Goal: Book appointment/travel/reservation

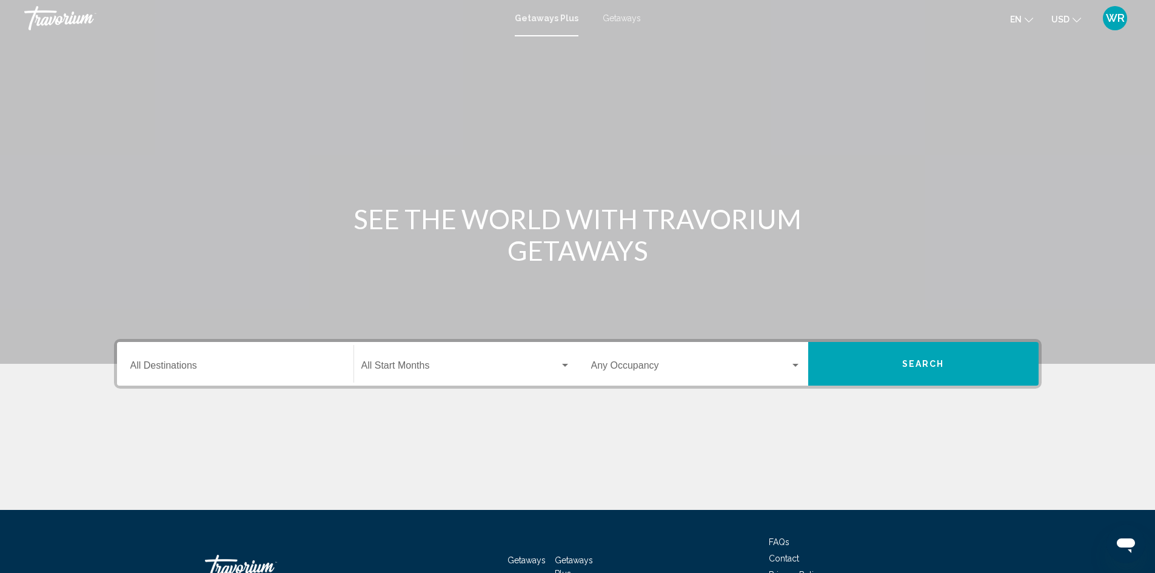
click at [195, 366] on div "Destination All Destinations" at bounding box center [235, 364] width 210 height 38
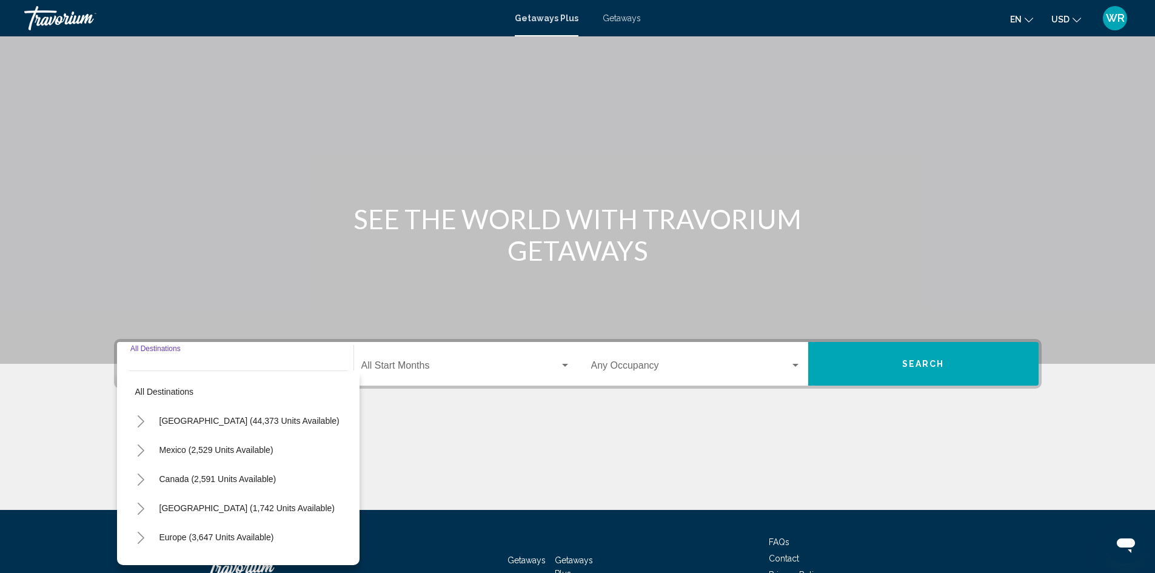
scroll to position [85, 0]
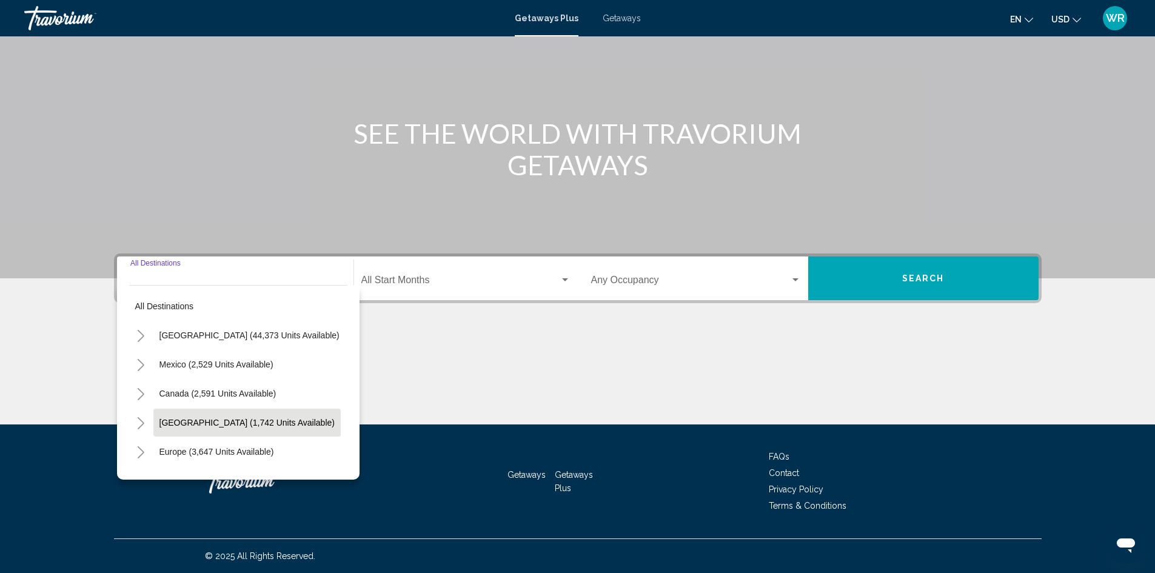
click at [202, 423] on span "[GEOGRAPHIC_DATA] (1,742 units available)" at bounding box center [246, 423] width 175 height 10
type input "**********"
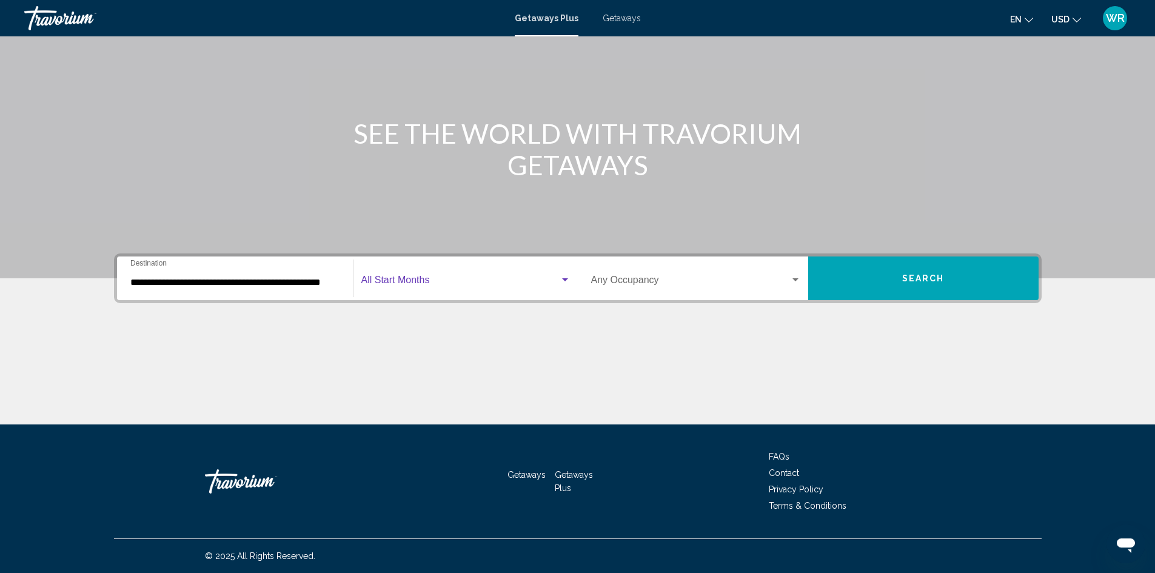
click at [424, 277] on span "Search widget" at bounding box center [460, 282] width 198 height 11
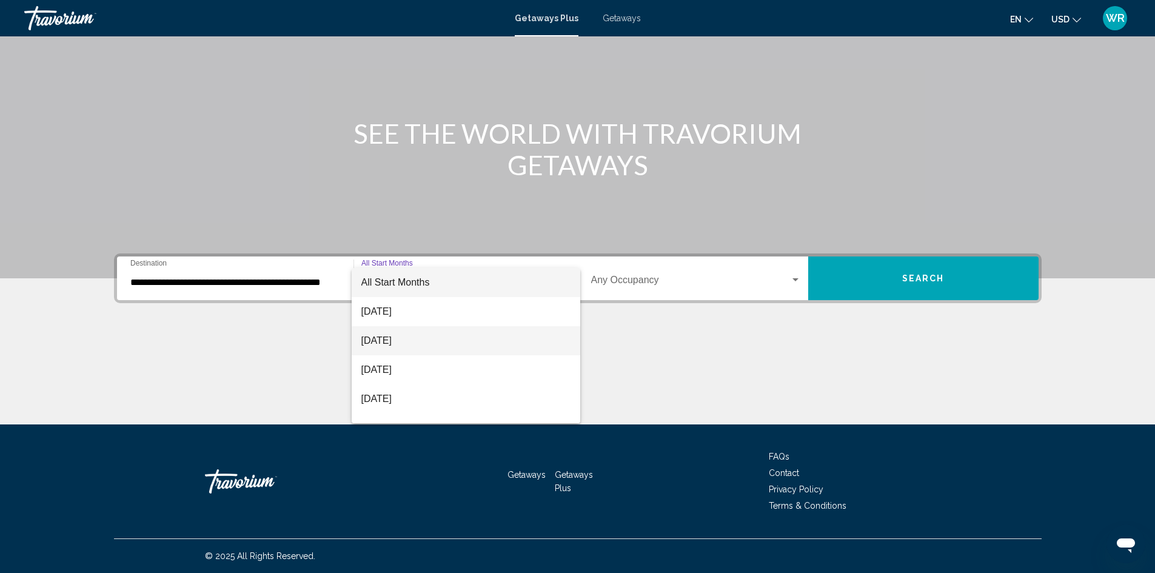
scroll to position [19, 0]
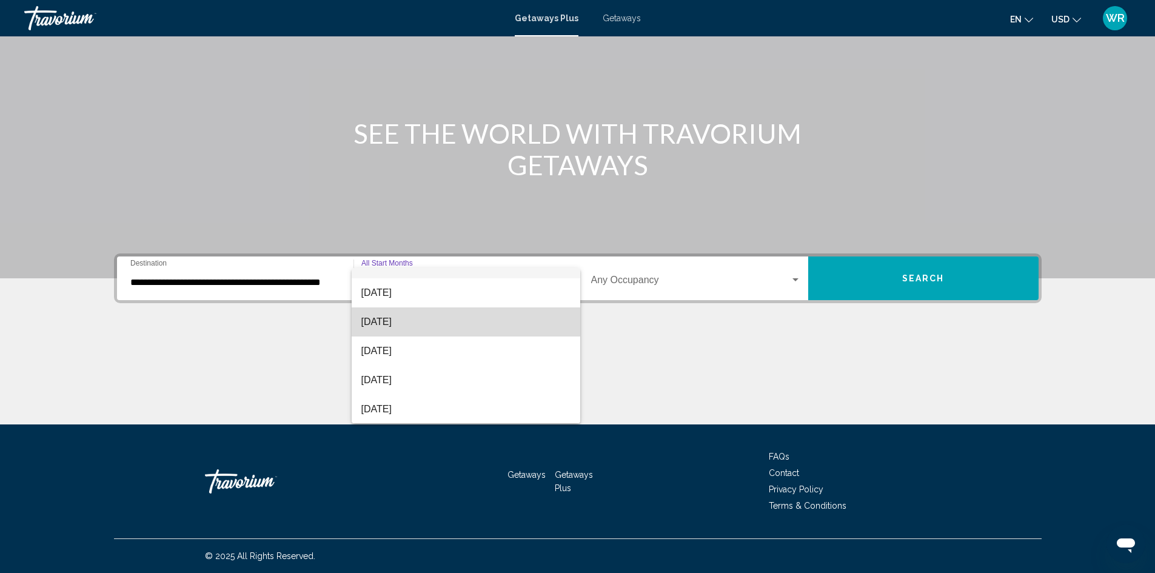
click at [568, 331] on mat-option "[DATE]" at bounding box center [466, 321] width 229 height 29
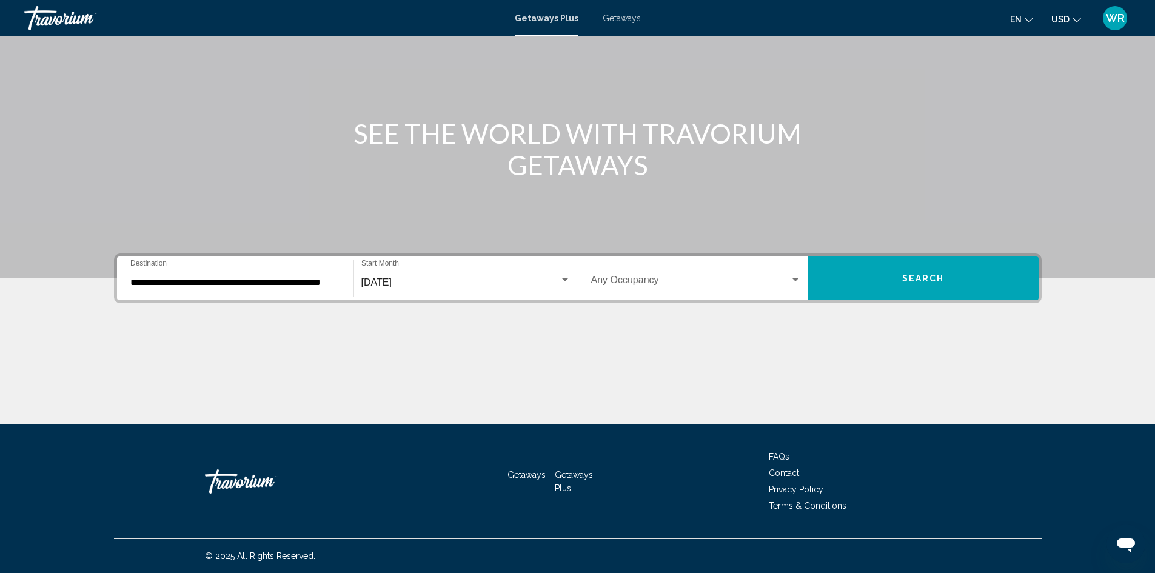
drag, startPoint x: 564, startPoint y: 336, endPoint x: 564, endPoint y: 344, distance: 8.5
click at [564, 338] on div "Main content" at bounding box center [577, 378] width 927 height 91
drag, startPoint x: 564, startPoint y: 344, endPoint x: 563, endPoint y: 350, distance: 6.2
click at [564, 346] on div "Main content" at bounding box center [577, 378] width 927 height 91
click at [563, 350] on div "Main content" at bounding box center [577, 378] width 927 height 91
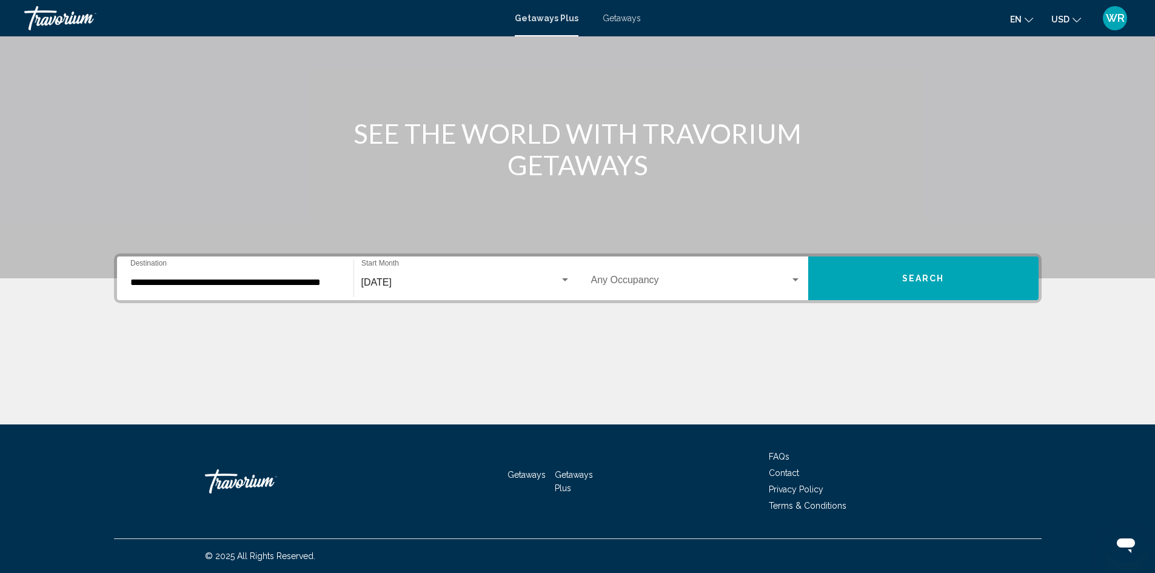
click at [563, 282] on div "Search widget" at bounding box center [565, 280] width 11 height 10
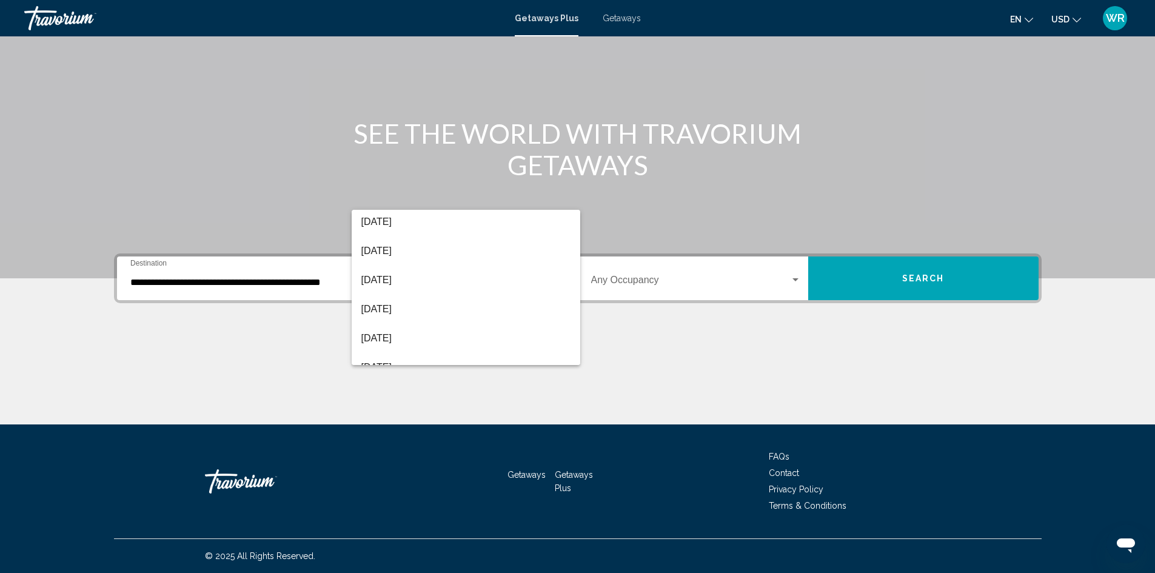
scroll to position [252, 0]
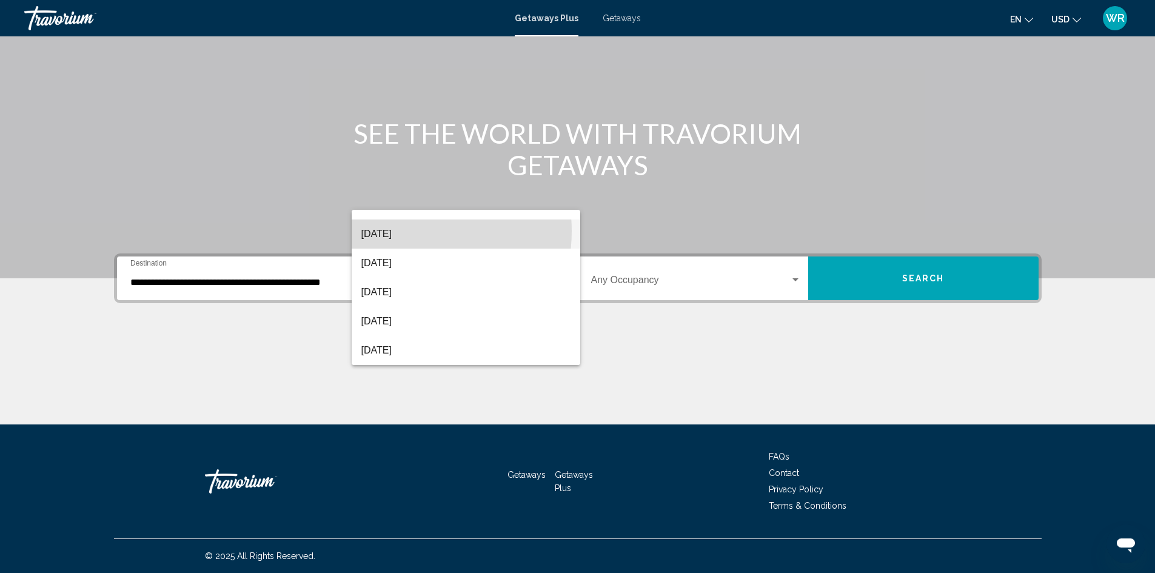
click at [404, 234] on span "[DATE]" at bounding box center [465, 233] width 209 height 29
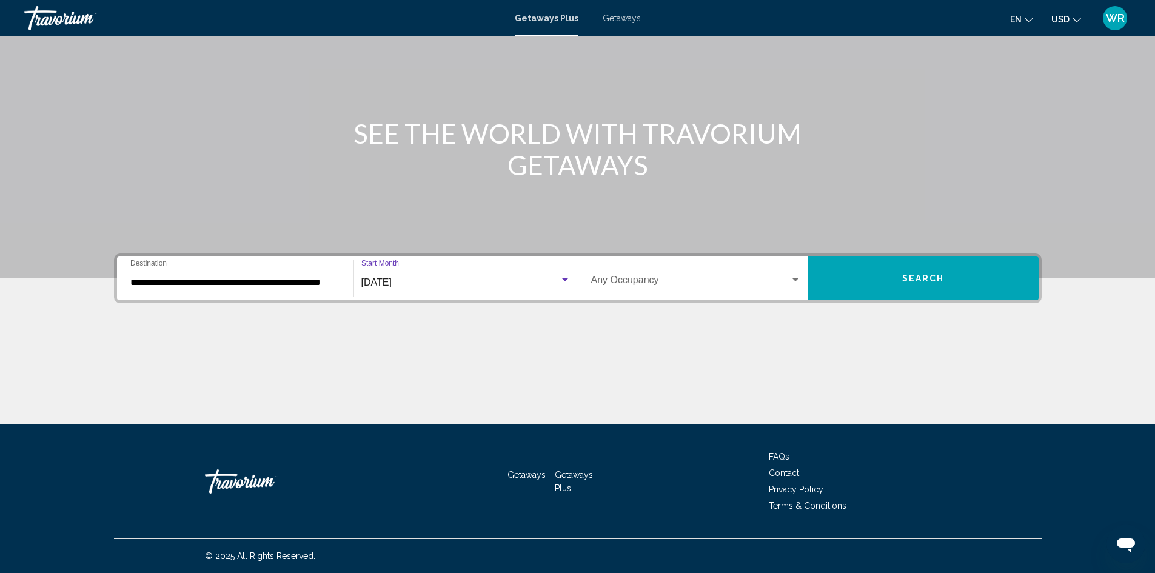
click at [641, 283] on span "Search widget" at bounding box center [690, 282] width 199 height 11
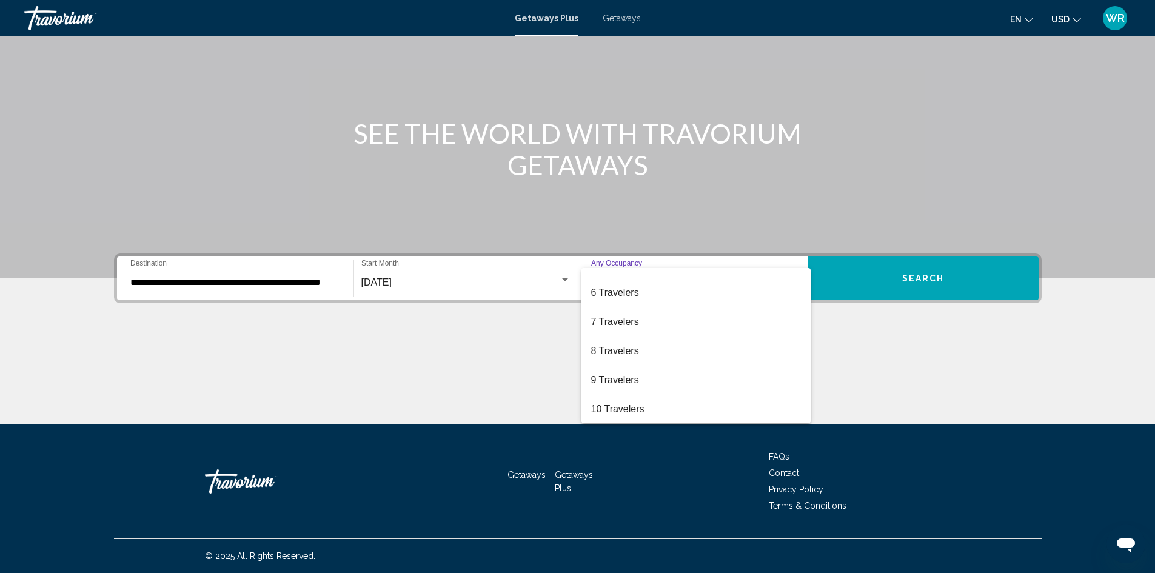
scroll to position [136, 0]
drag, startPoint x: 811, startPoint y: 394, endPoint x: 817, endPoint y: 407, distance: 14.4
click at [812, 396] on div at bounding box center [577, 286] width 1155 height 573
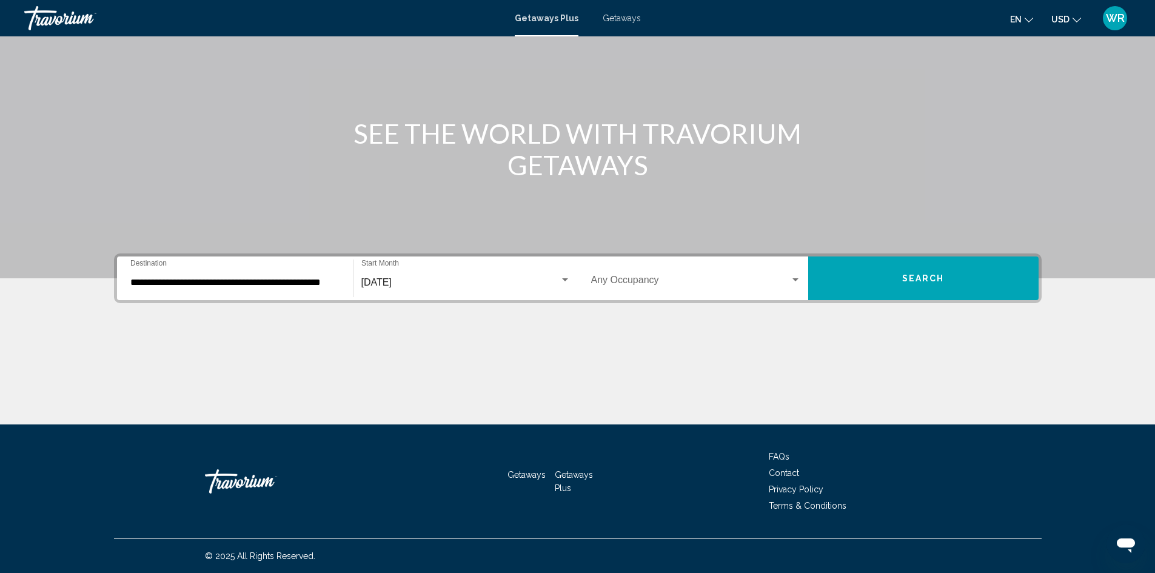
click at [820, 418] on div "Main content" at bounding box center [577, 378] width 927 height 91
click at [797, 282] on div "Search widget" at bounding box center [795, 280] width 11 height 10
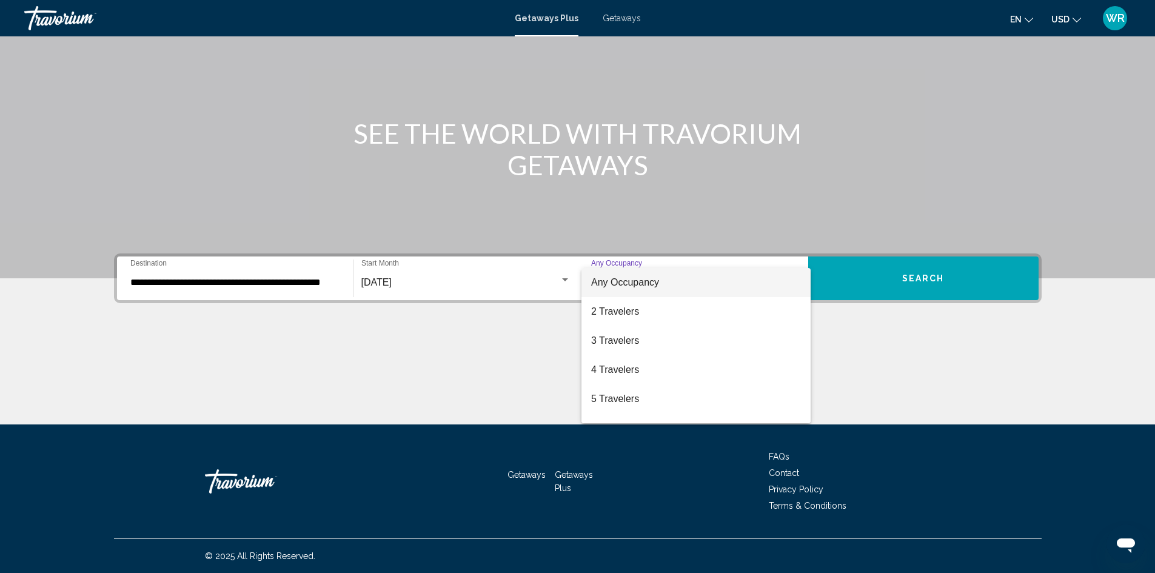
click at [795, 286] on mat-option "Any Occupancy" at bounding box center [695, 282] width 229 height 29
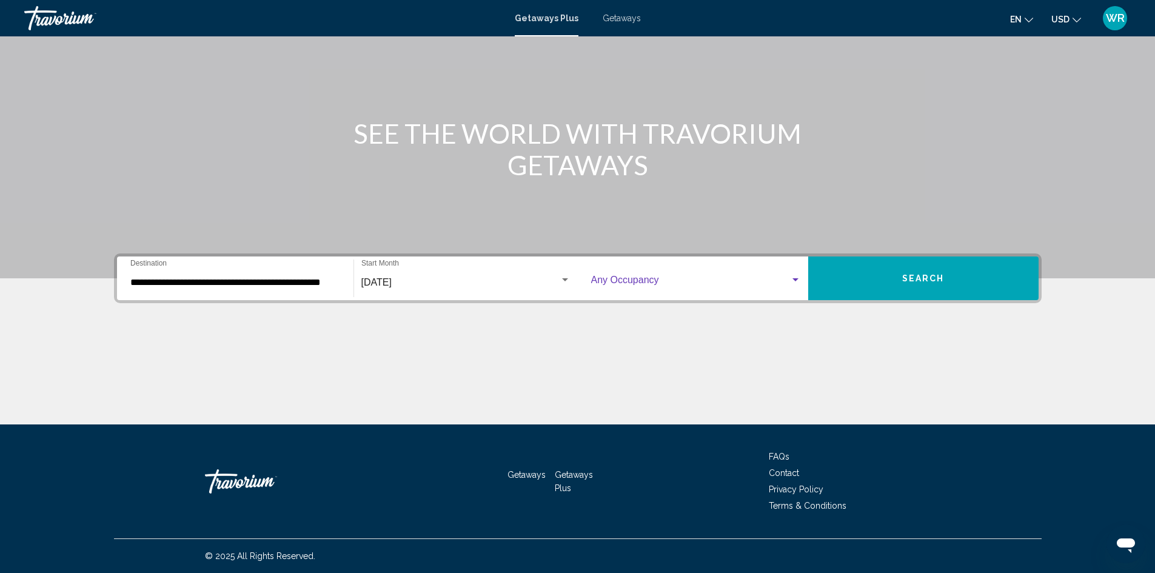
click at [799, 379] on div "Main content" at bounding box center [577, 378] width 927 height 91
click at [780, 330] on div "**********" at bounding box center [578, 338] width 976 height 171
click at [781, 322] on div "**********" at bounding box center [578, 338] width 976 height 171
click at [786, 292] on div "Occupancy Any Occupancy" at bounding box center [696, 278] width 210 height 38
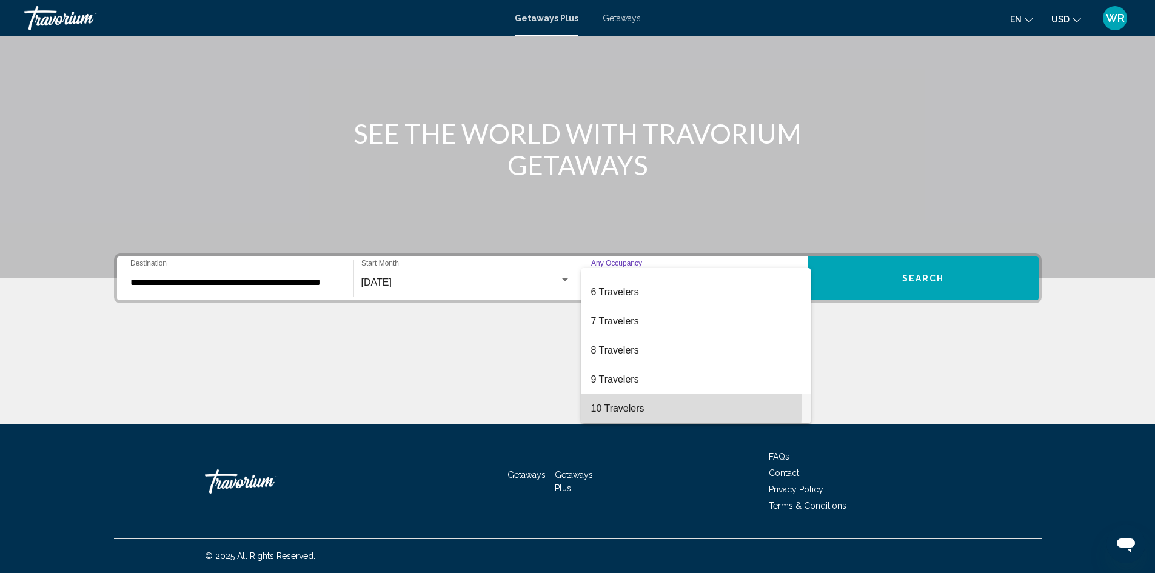
click at [615, 406] on span "10 Travelers" at bounding box center [696, 408] width 210 height 29
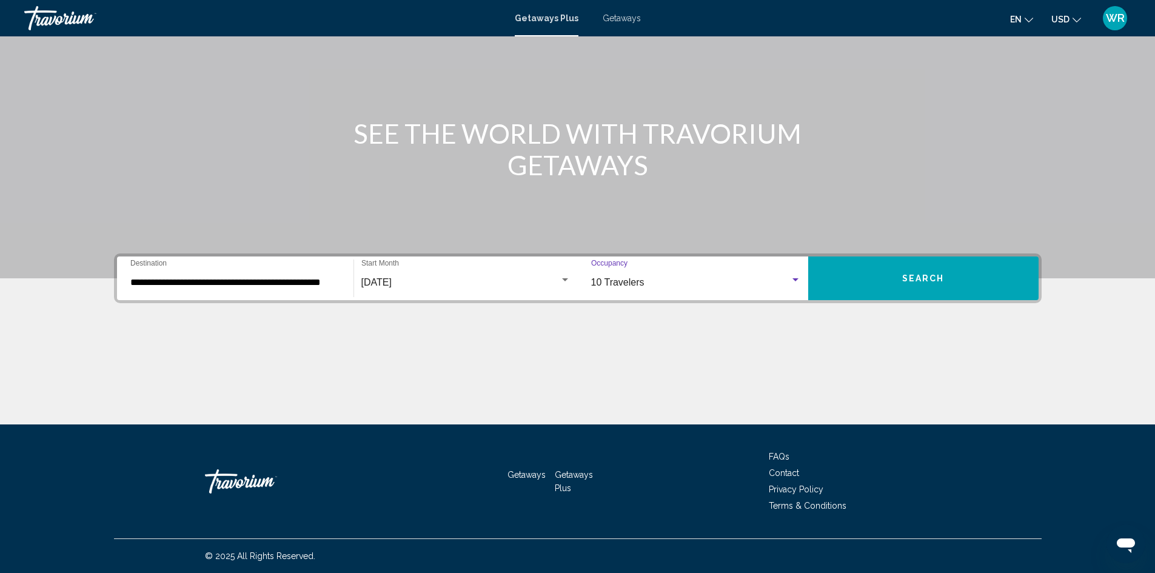
click at [920, 274] on span "Search" at bounding box center [923, 279] width 42 height 10
